Goal: Navigation & Orientation: Find specific page/section

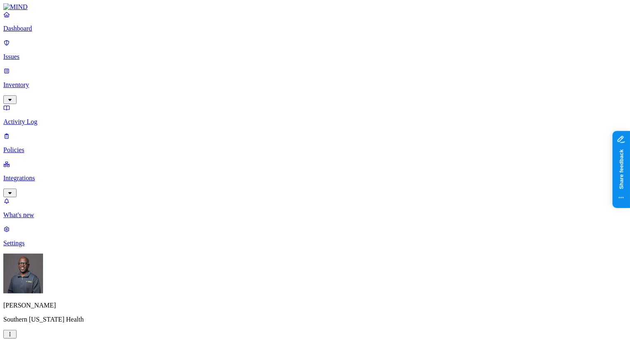
click at [38, 81] on p "Inventory" at bounding box center [314, 84] width 623 height 7
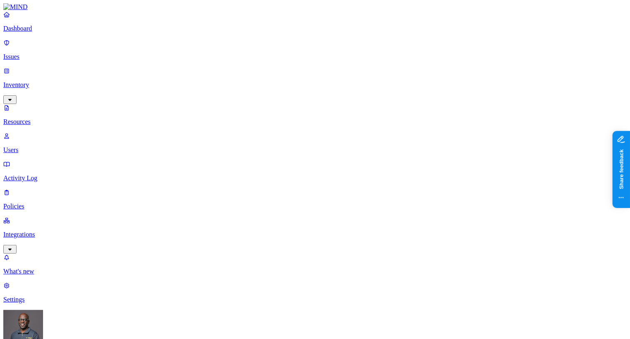
click at [31, 32] on p "Dashboard" at bounding box center [314, 28] width 623 height 7
